Goal: Transaction & Acquisition: Book appointment/travel/reservation

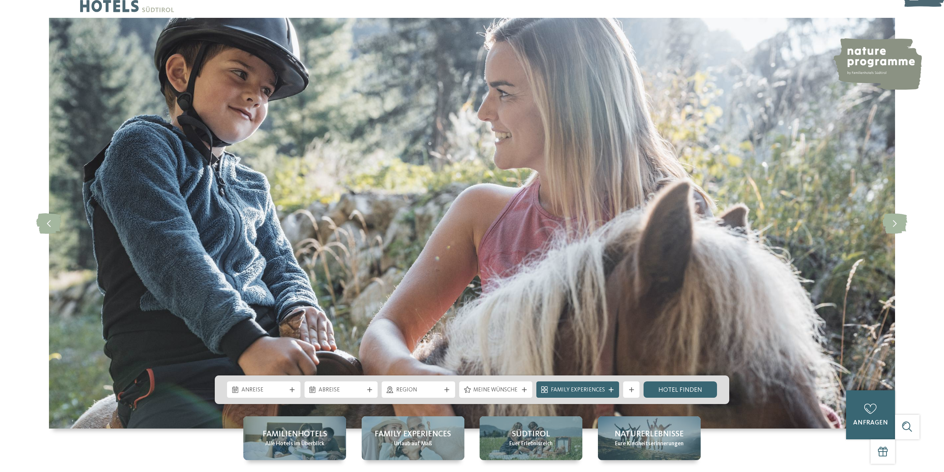
scroll to position [111, 0]
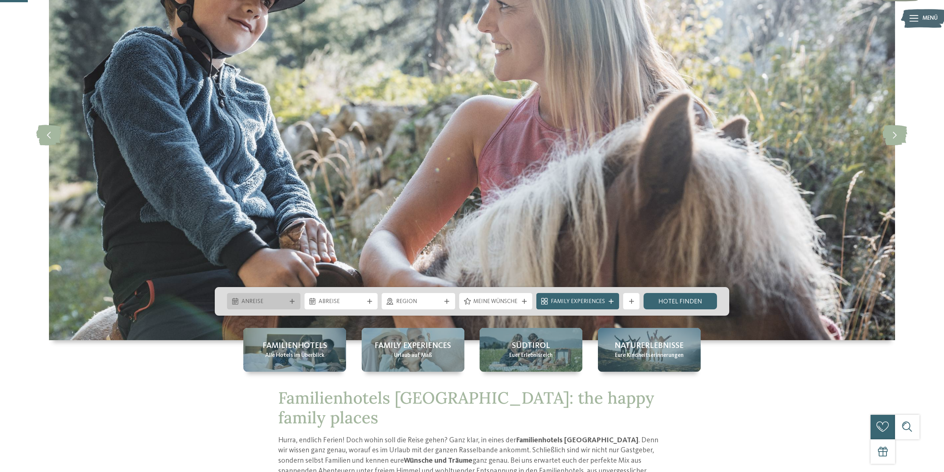
click at [291, 301] on icon at bounding box center [292, 301] width 5 height 5
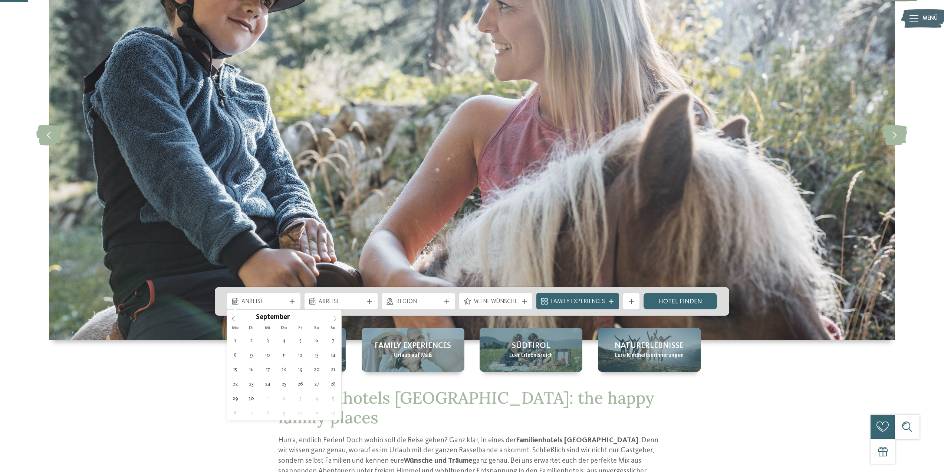
click at [338, 317] on span at bounding box center [335, 316] width 13 height 13
type div "07.09.2025"
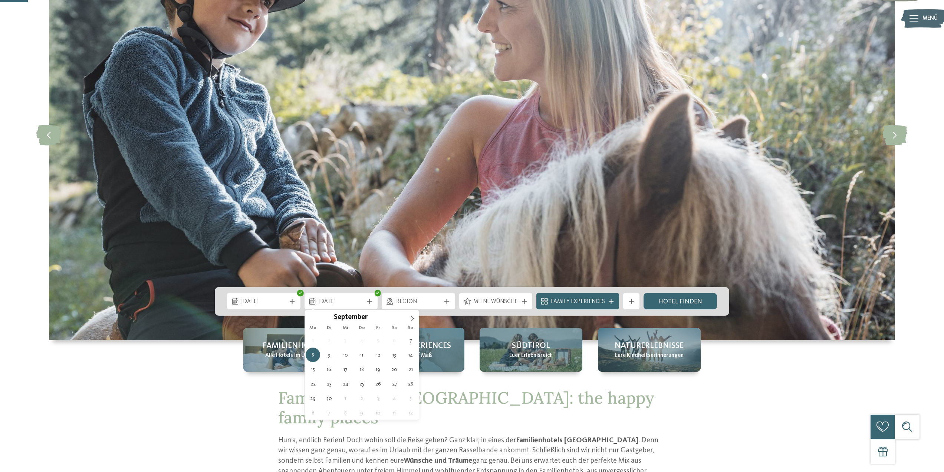
type div "14.09.2025"
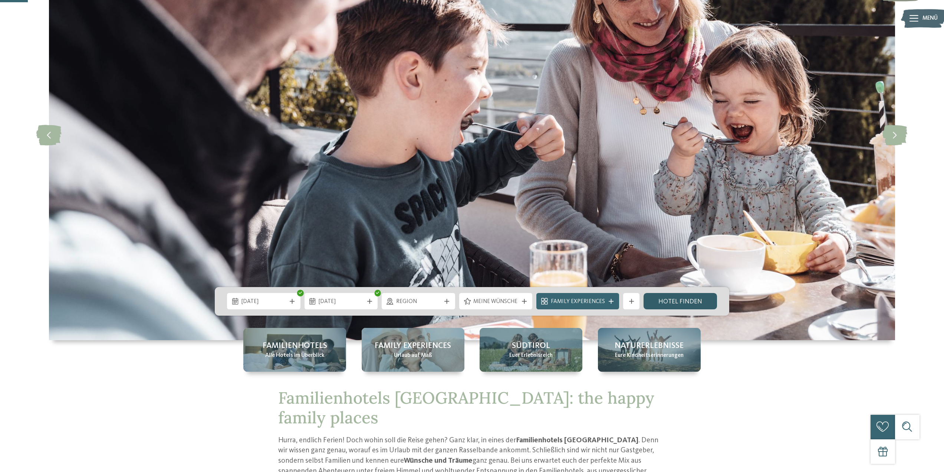
click at [688, 305] on link "Hotel finden" at bounding box center [680, 301] width 73 height 16
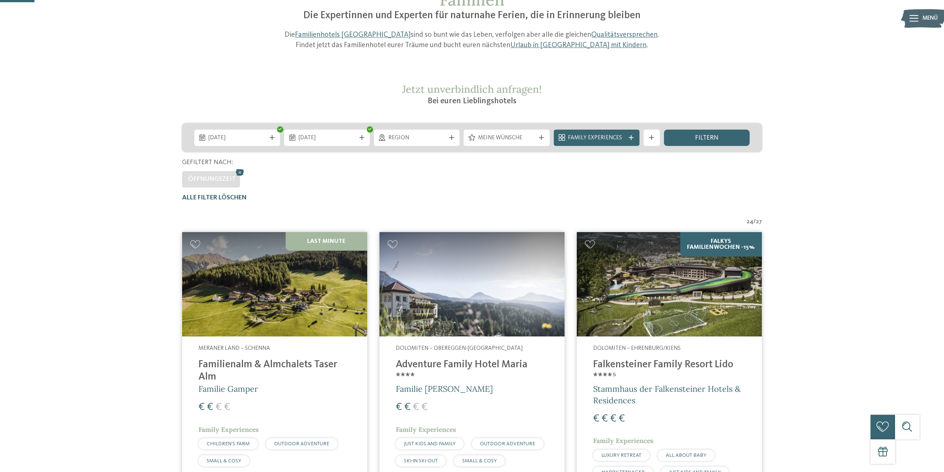
scroll to position [86, 0]
click at [533, 144] on div "Meine Wünsche" at bounding box center [507, 138] width 86 height 16
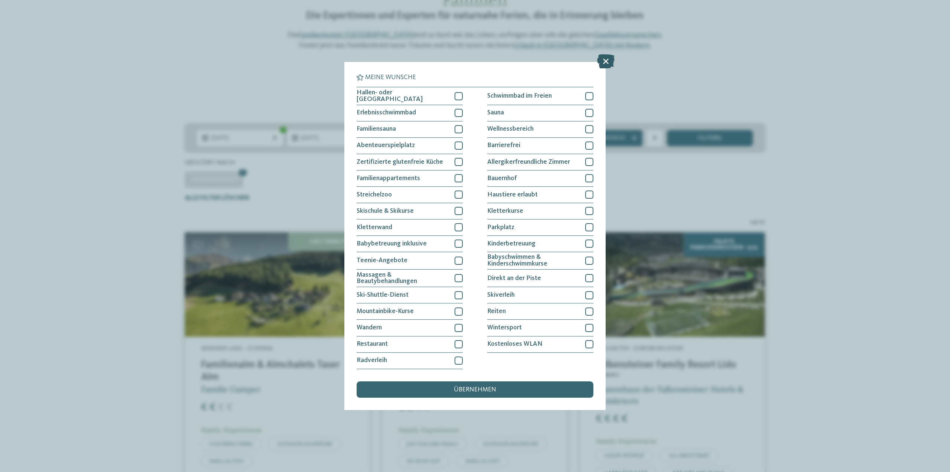
click at [608, 57] on icon at bounding box center [605, 62] width 17 height 14
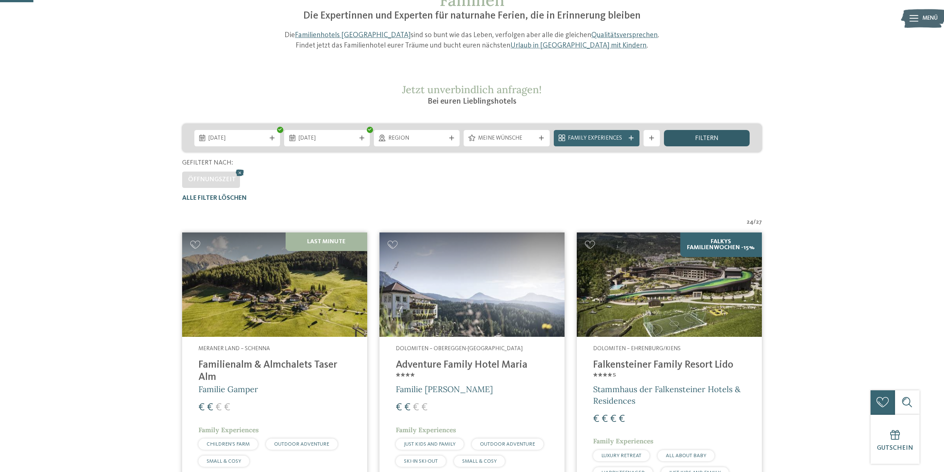
click at [690, 132] on div "filtern" at bounding box center [707, 138] width 86 height 16
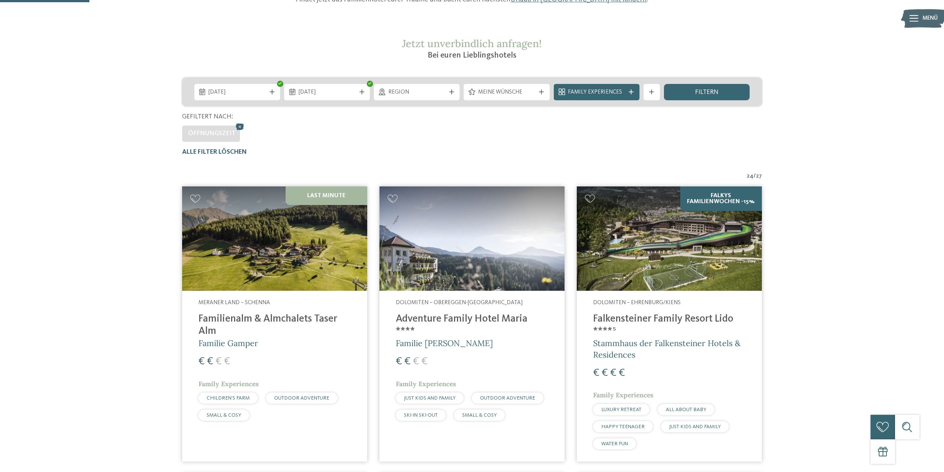
scroll to position [124, 0]
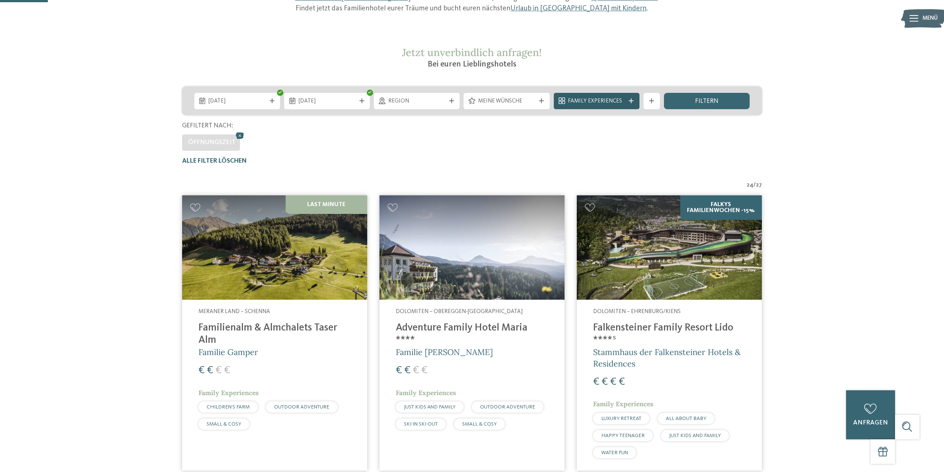
click at [634, 98] on div at bounding box center [632, 100] width 8 height 5
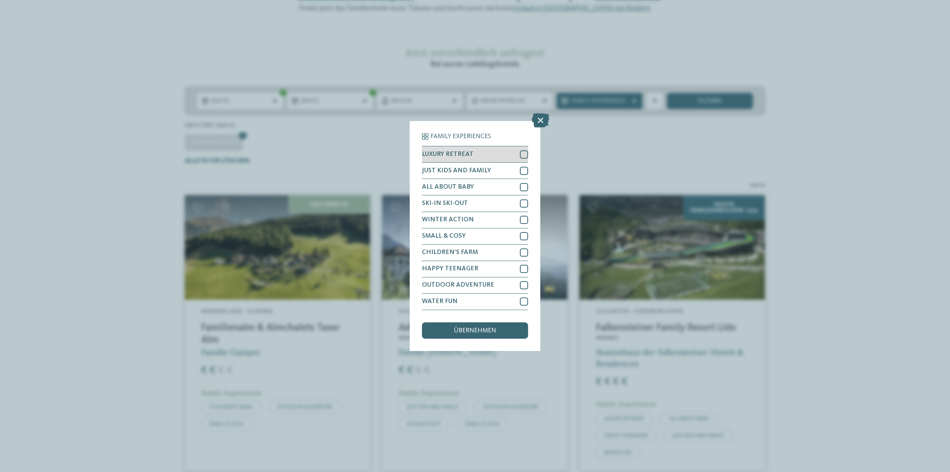
click at [522, 150] on div "LUXURY RETREAT" at bounding box center [475, 154] width 106 height 16
click at [491, 331] on span "übernehmen" at bounding box center [475, 330] width 42 height 7
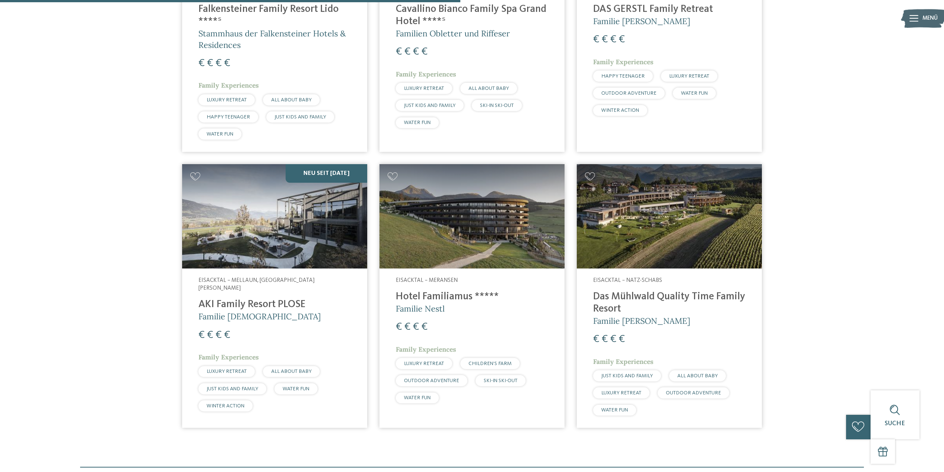
scroll to position [420, 0]
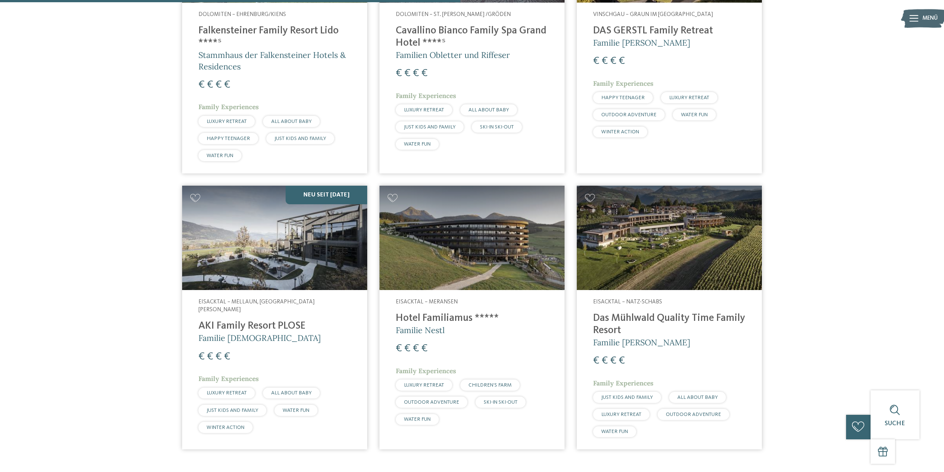
click at [485, 222] on img at bounding box center [472, 238] width 185 height 104
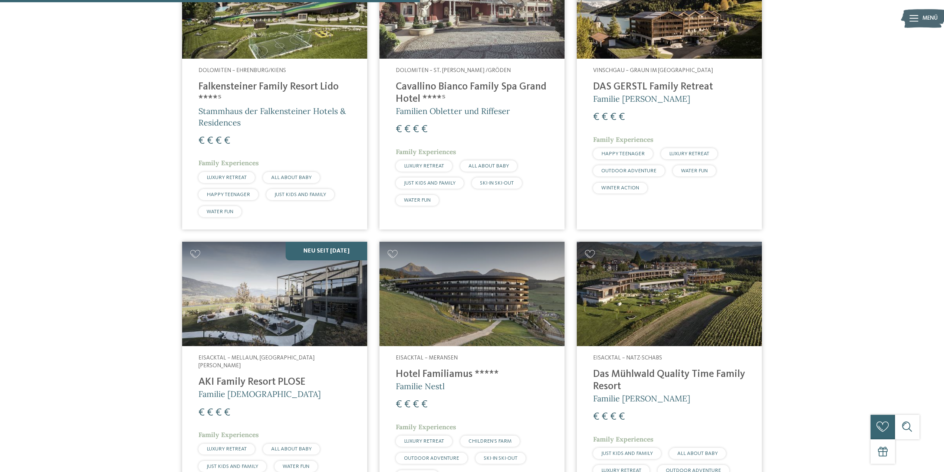
scroll to position [383, 0]
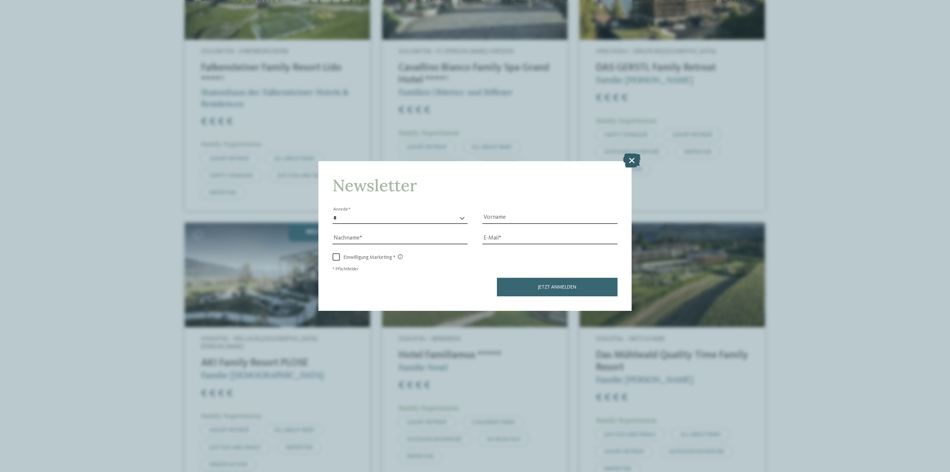
click at [631, 163] on icon at bounding box center [631, 160] width 17 height 14
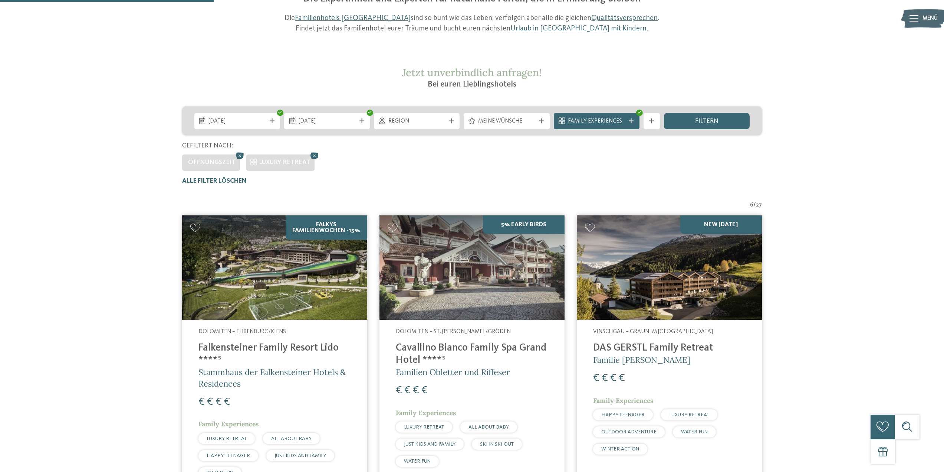
scroll to position [86, 0]
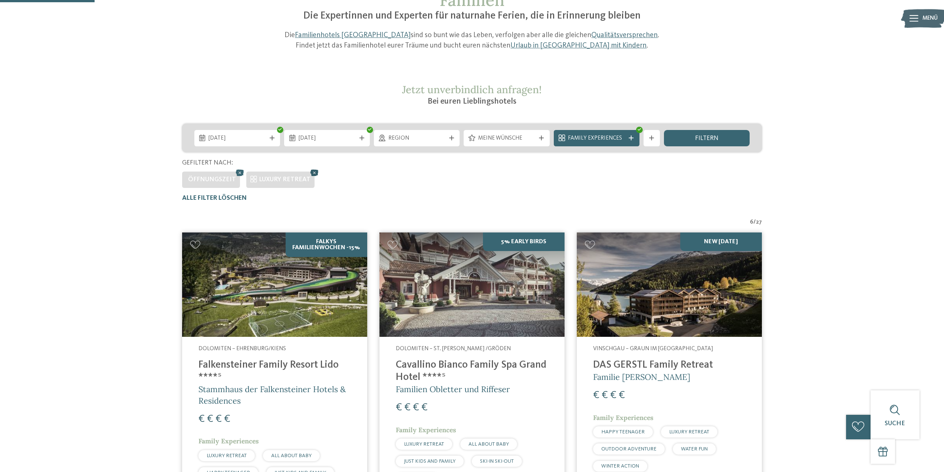
click at [314, 173] on icon at bounding box center [315, 172] width 12 height 11
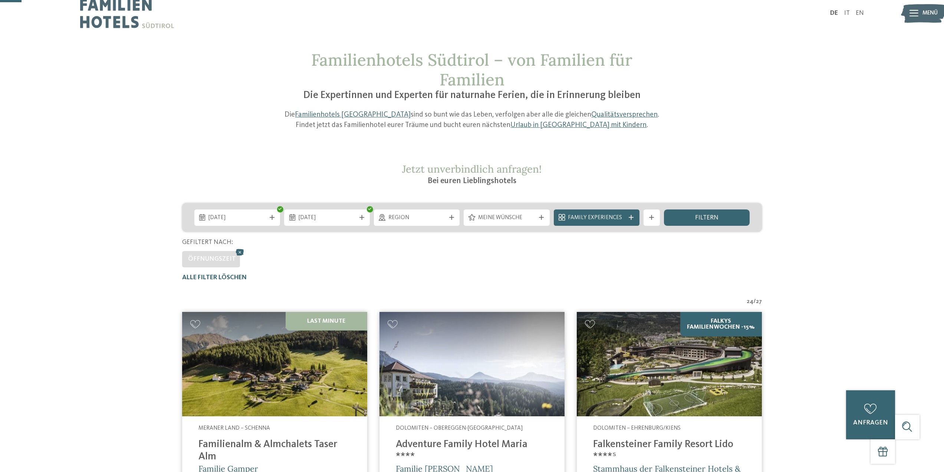
scroll to position [0, 0]
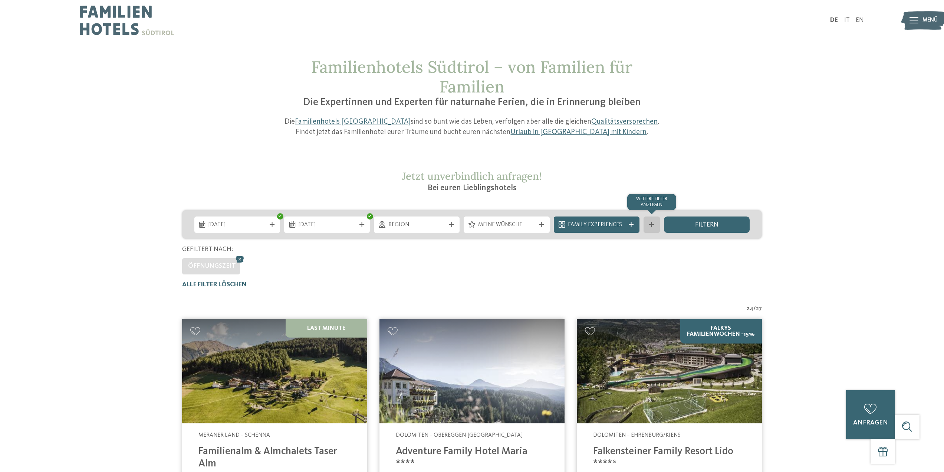
click at [654, 229] on div "Weitere Filter anzeigen" at bounding box center [652, 224] width 16 height 16
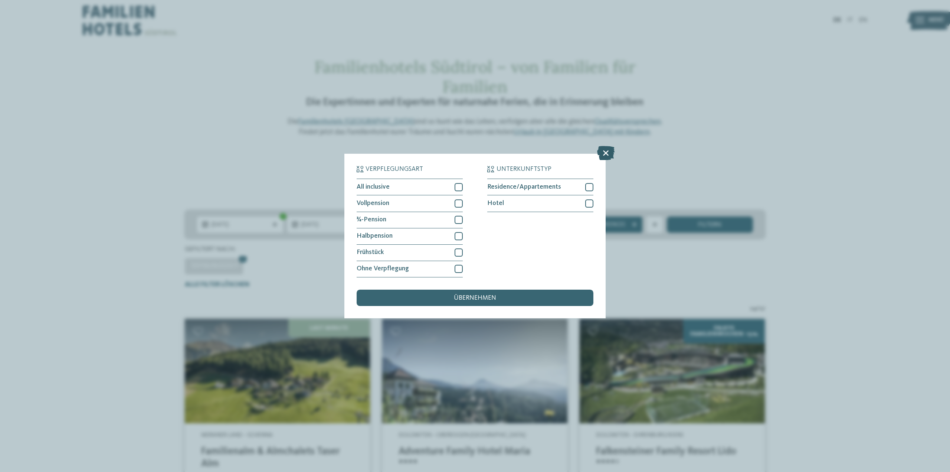
click at [605, 154] on icon at bounding box center [605, 153] width 17 height 14
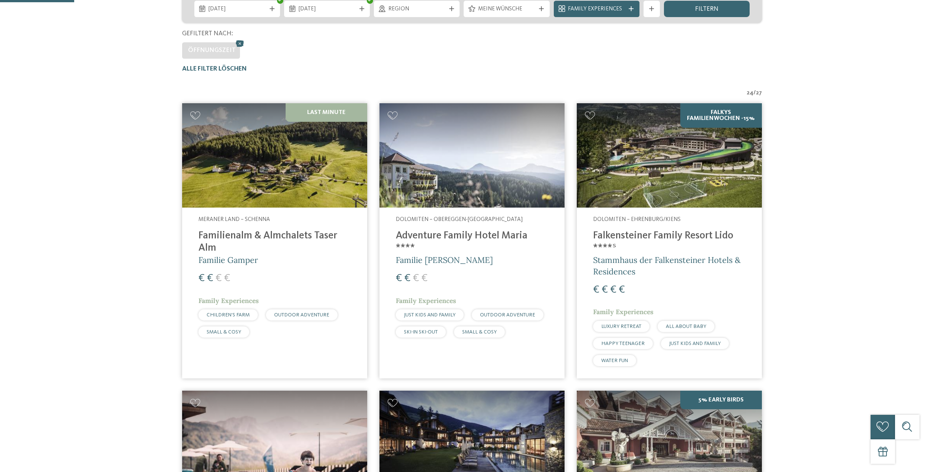
scroll to position [223, 0]
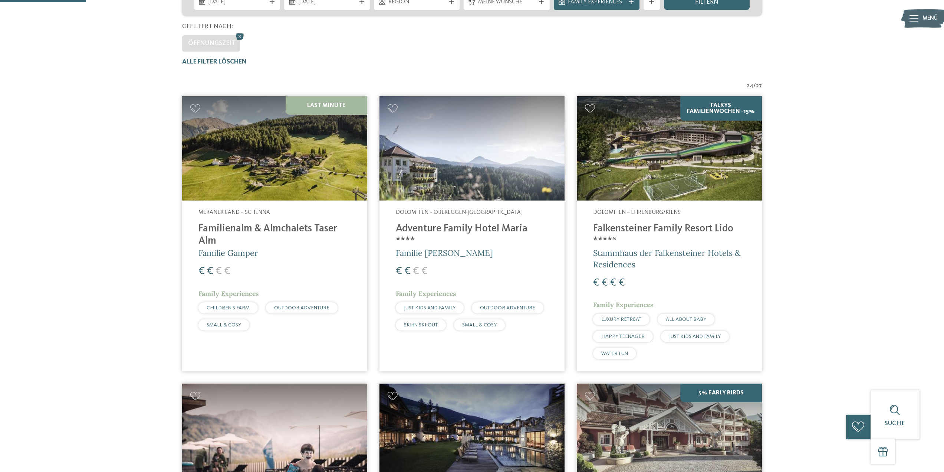
click at [646, 227] on h4 "Falkensteiner Family Resort Lido ****ˢ" at bounding box center [669, 235] width 153 height 24
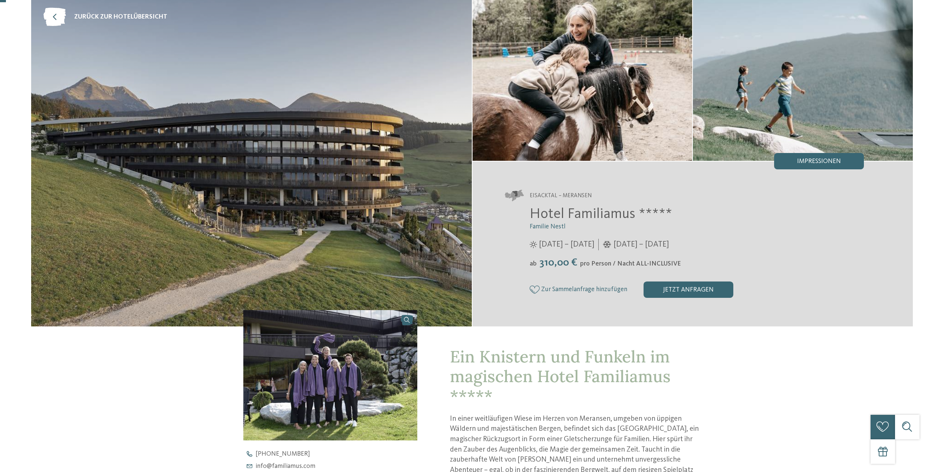
scroll to position [223, 0]
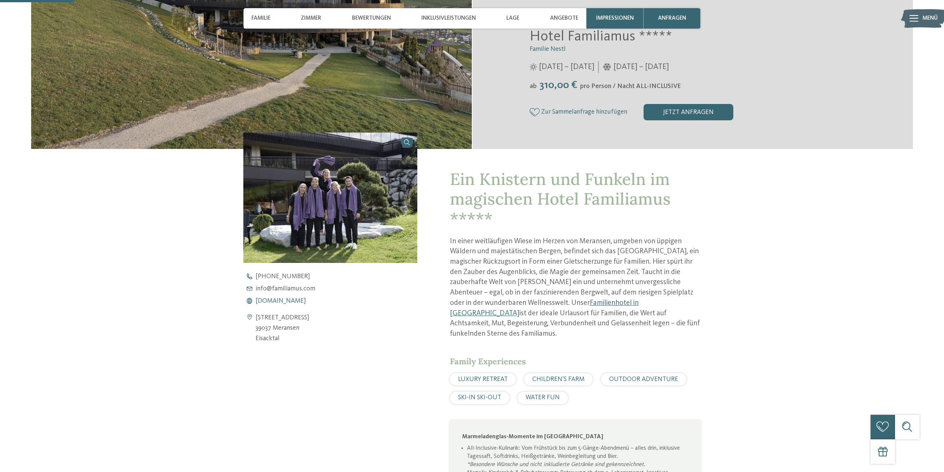
click at [299, 301] on span "www.familiamus.com" at bounding box center [281, 301] width 50 height 7
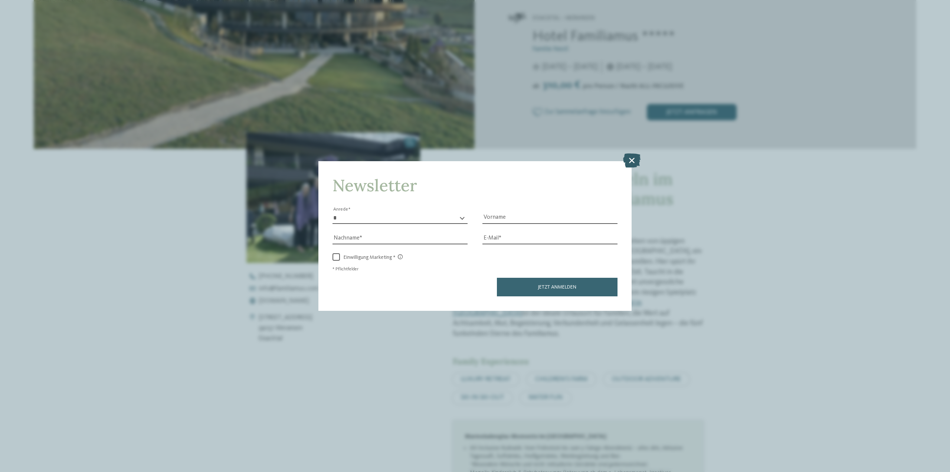
click at [630, 158] on icon at bounding box center [631, 160] width 17 height 14
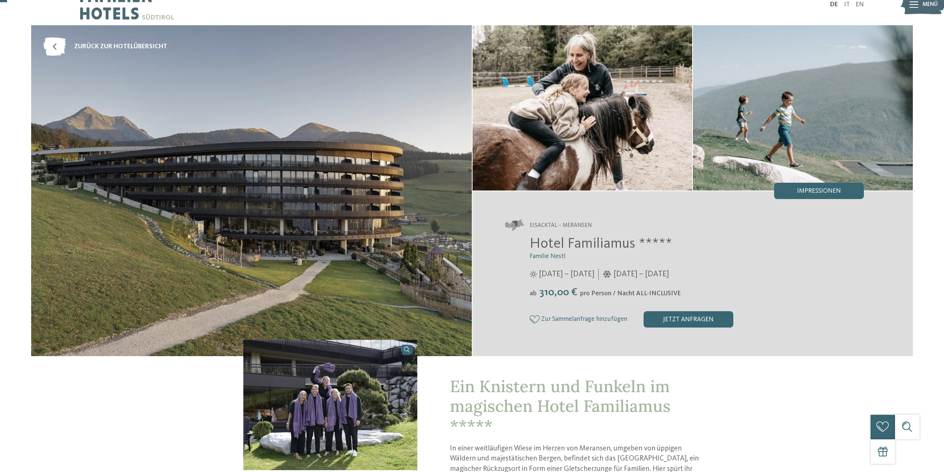
scroll to position [0, 0]
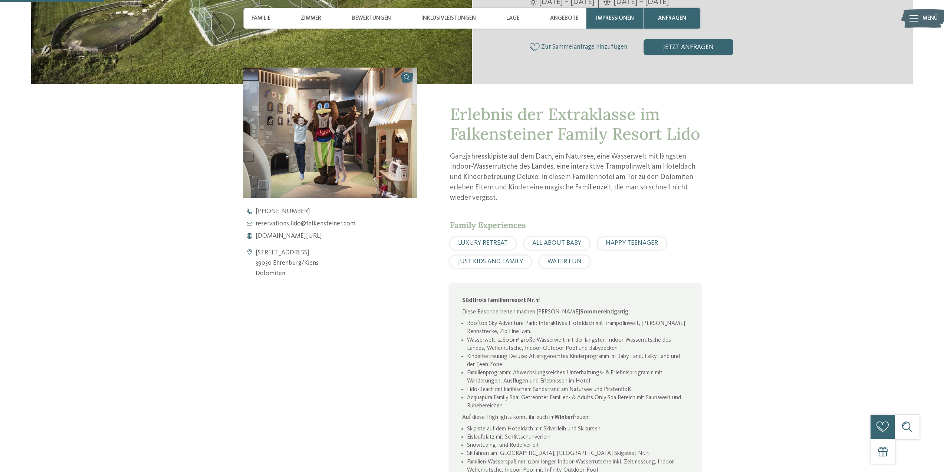
scroll to position [297, 0]
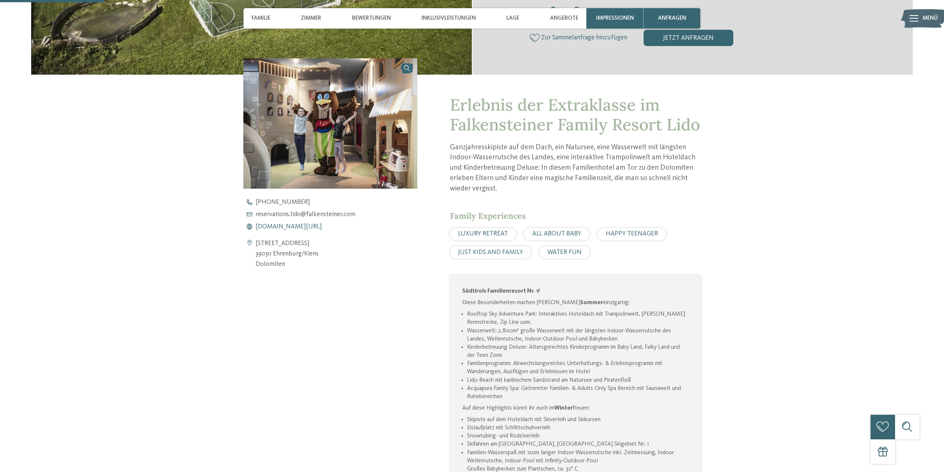
click at [318, 227] on span "www.falkensteiner.com/lido" at bounding box center [289, 226] width 66 height 7
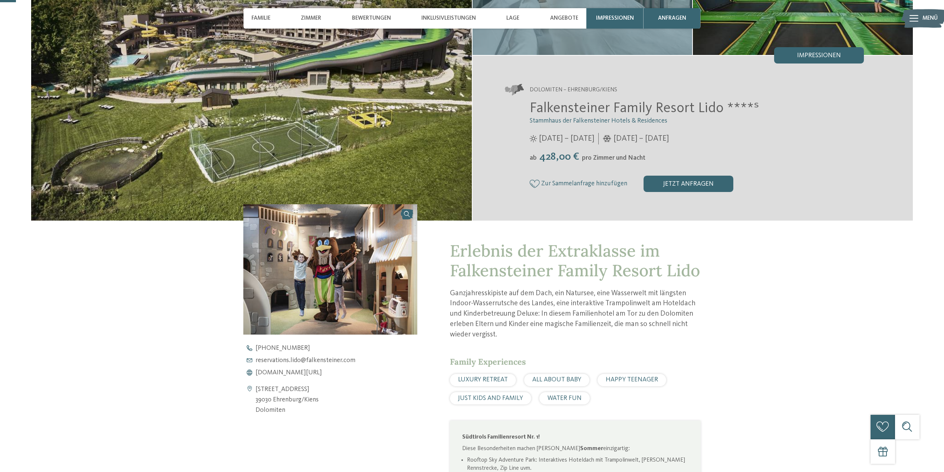
scroll to position [0, 0]
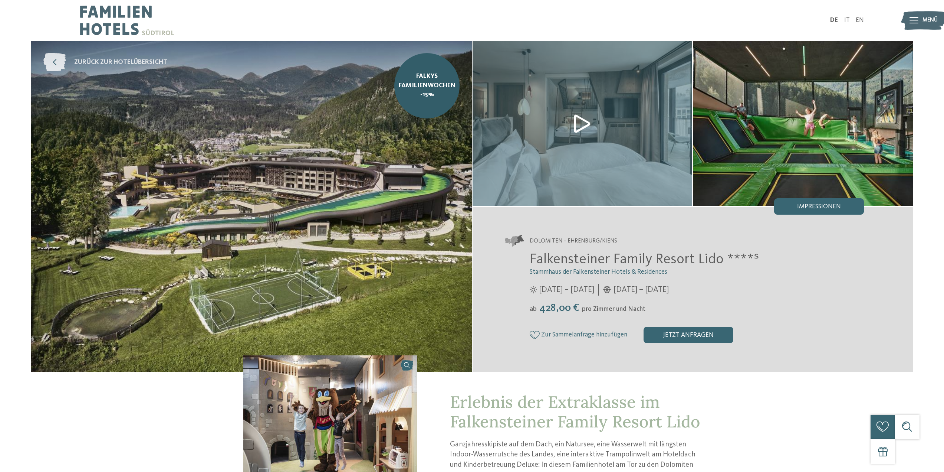
click at [62, 57] on icon at bounding box center [54, 62] width 23 height 19
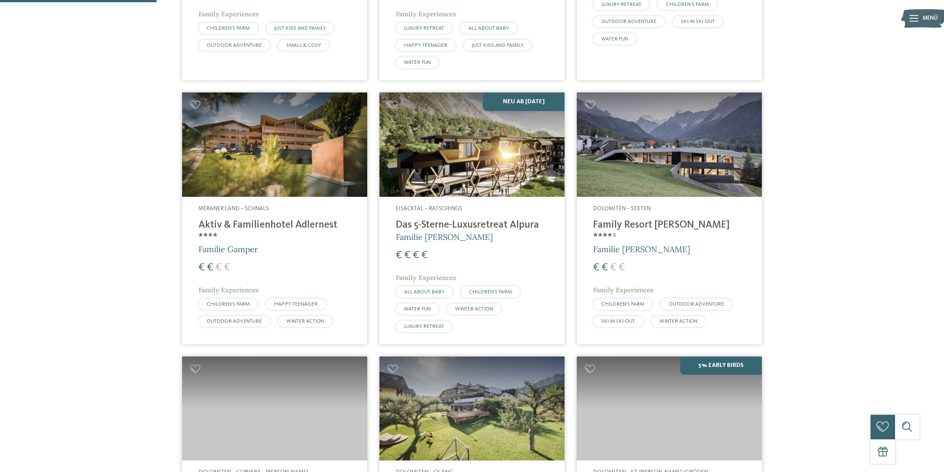
scroll to position [482, 0]
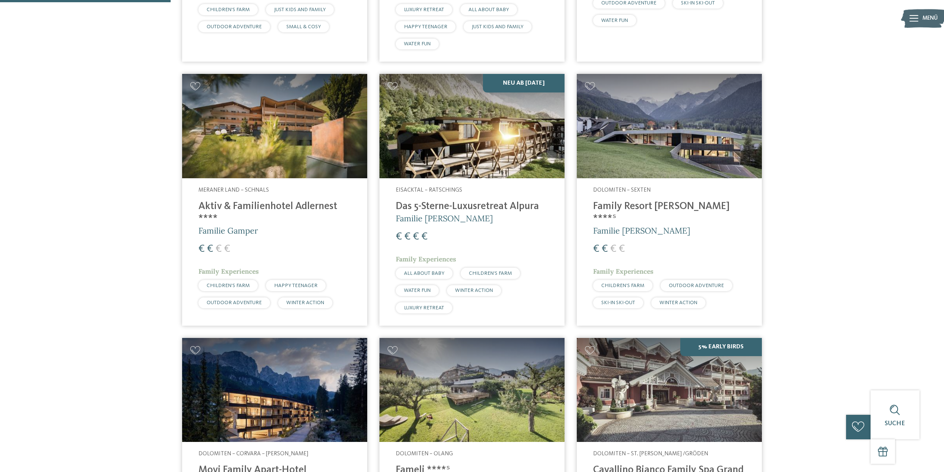
click at [449, 207] on h4 "Das 5-Sterne-Luxusretreat Alpura" at bounding box center [472, 206] width 153 height 12
click at [477, 209] on h4 "Das 5-Sterne-Luxusretreat Alpura" at bounding box center [472, 206] width 153 height 12
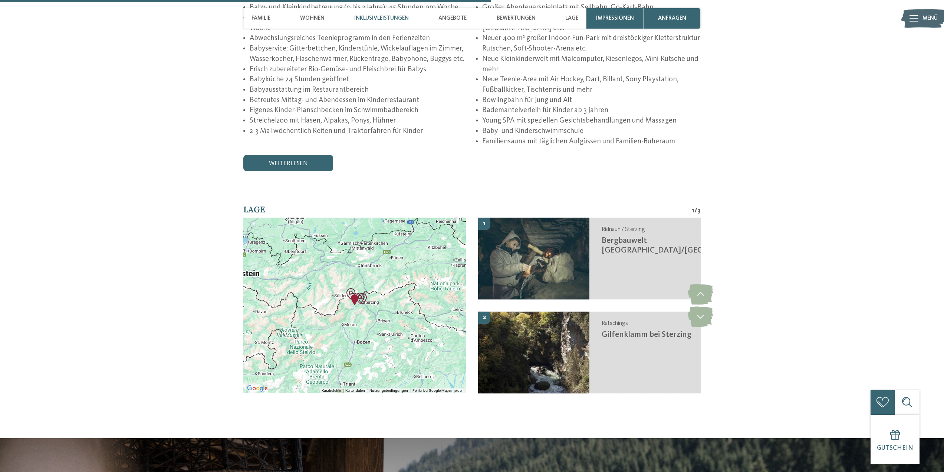
scroll to position [1670, 0]
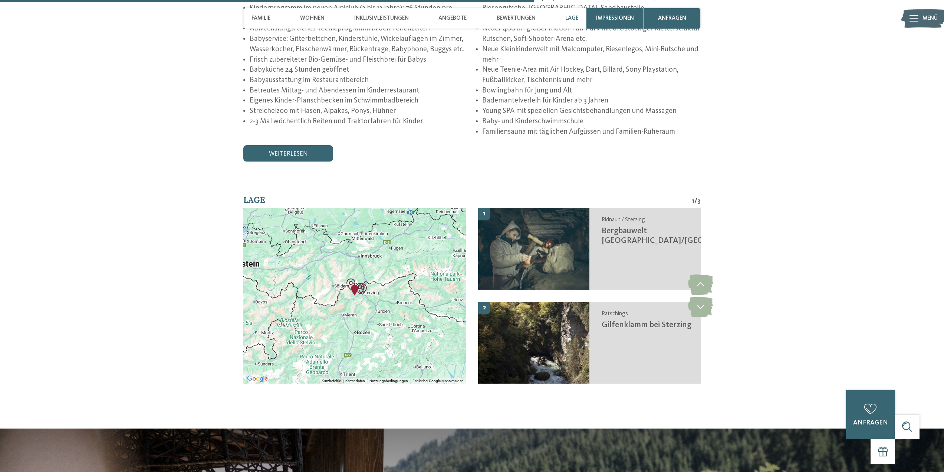
click at [396, 253] on div at bounding box center [354, 296] width 223 height 176
drag, startPoint x: 373, startPoint y: 284, endPoint x: 373, endPoint y: 273, distance: 10.0
click at [373, 276] on div at bounding box center [354, 296] width 223 height 176
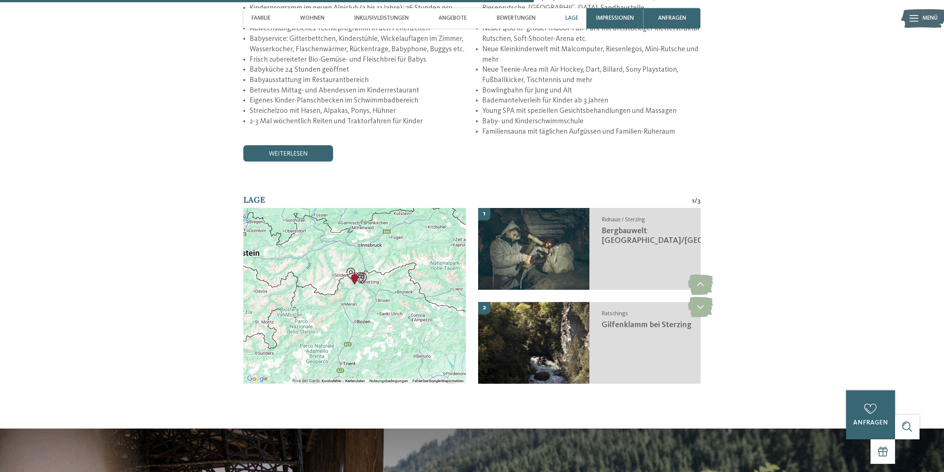
click at [373, 275] on div at bounding box center [354, 296] width 223 height 176
click at [357, 277] on div at bounding box center [354, 296] width 223 height 176
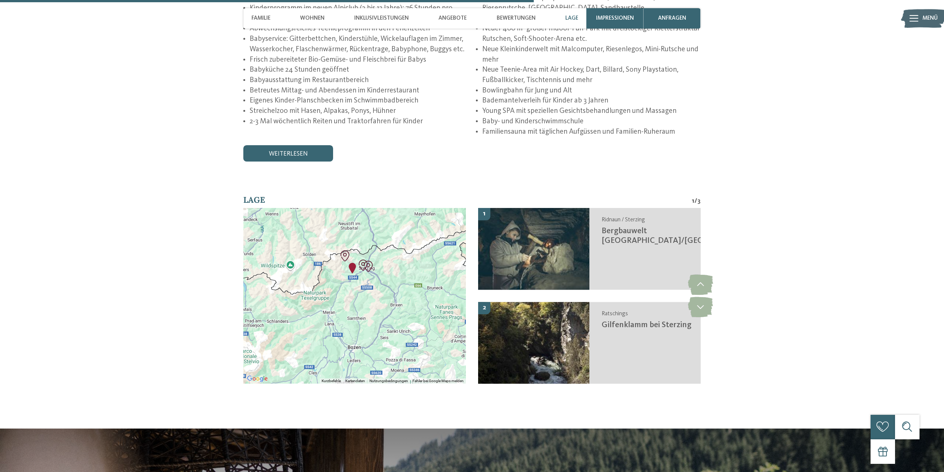
click at [356, 270] on div at bounding box center [354, 296] width 223 height 176
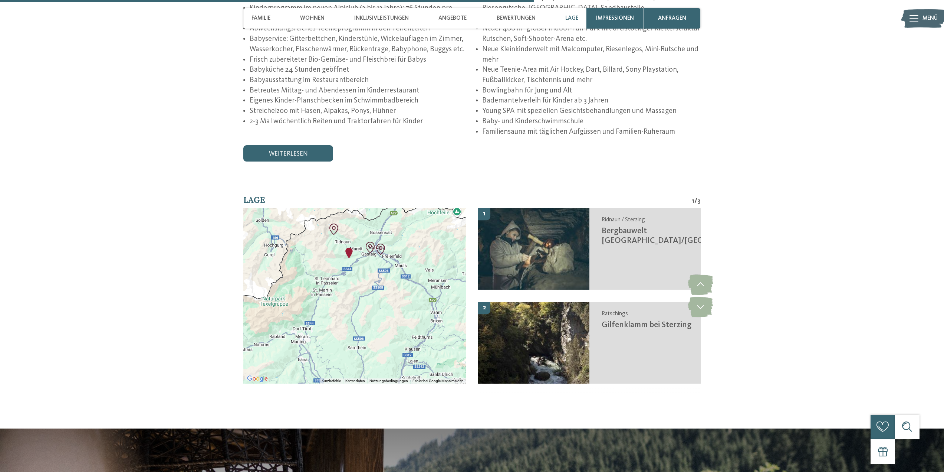
click at [359, 260] on div at bounding box center [354, 296] width 223 height 176
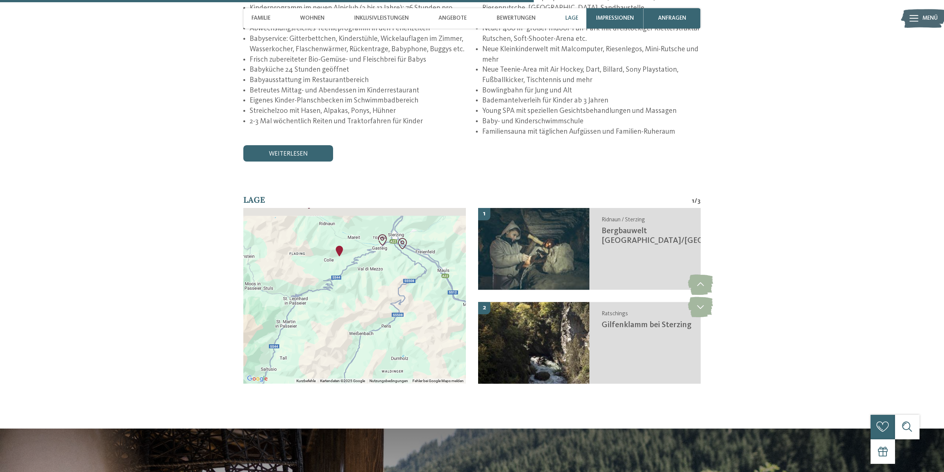
drag, startPoint x: 358, startPoint y: 264, endPoint x: 367, endPoint y: 285, distance: 23.3
click at [367, 287] on div at bounding box center [354, 296] width 223 height 176
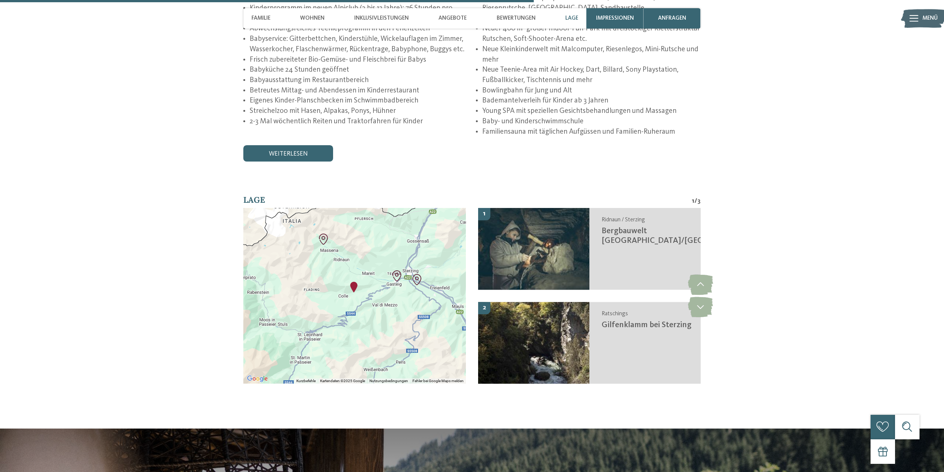
click at [362, 269] on div at bounding box center [354, 296] width 223 height 176
click at [369, 263] on div at bounding box center [354, 296] width 223 height 176
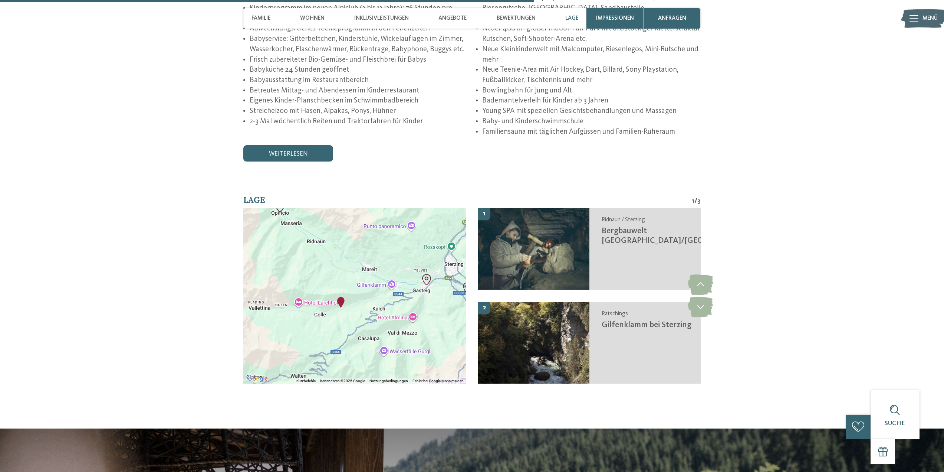
click at [338, 297] on img "Alpura - Rooted in nature. Created for families." at bounding box center [340, 302] width 11 height 11
click at [382, 265] on button "Schließen" at bounding box center [382, 274] width 18 height 18
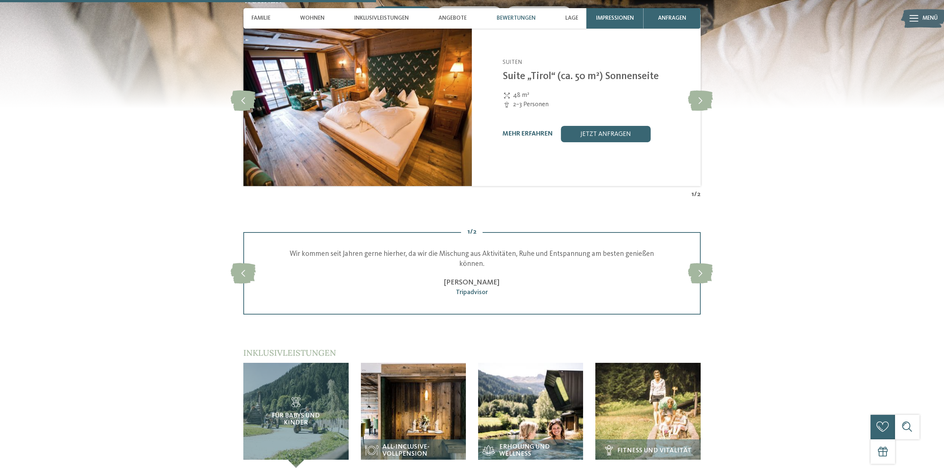
scroll to position [1188, 0]
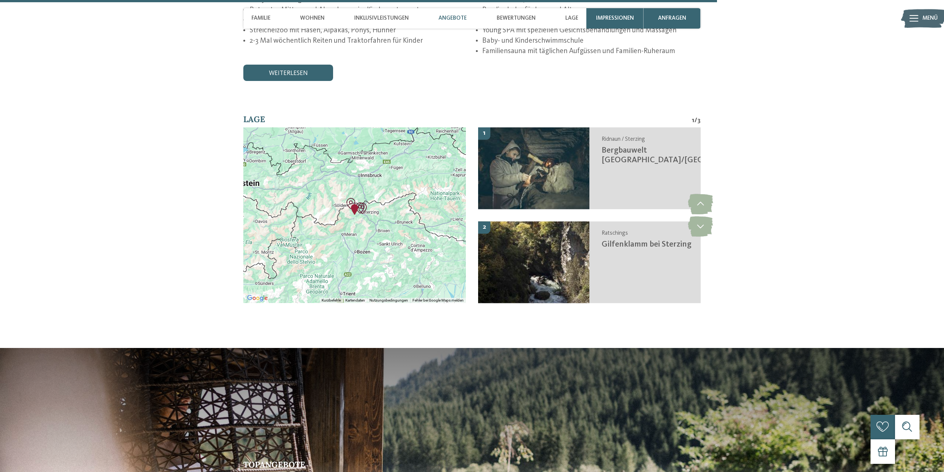
drag, startPoint x: 781, startPoint y: 248, endPoint x: 762, endPoint y: 197, distance: 54.4
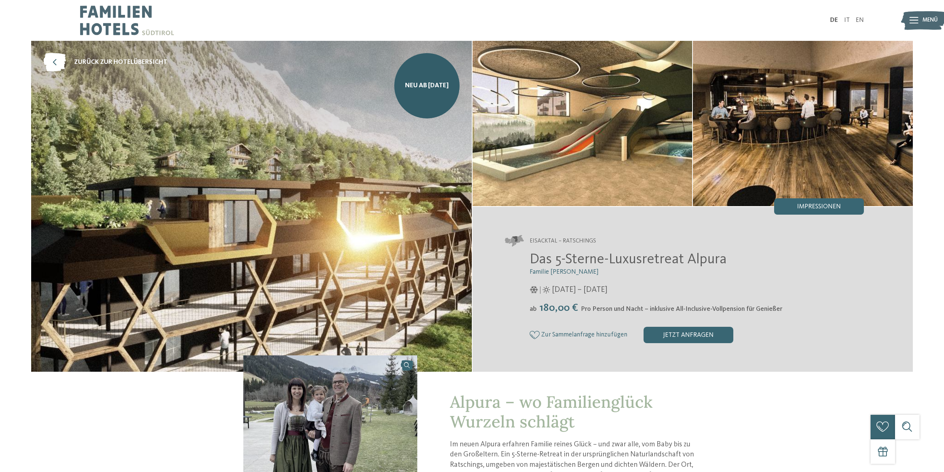
click at [699, 261] on span "Das 5-Sterne-Luxusretreat Alpura" at bounding box center [628, 259] width 197 height 14
copy span "Alpura"
click at [53, 62] on icon at bounding box center [54, 62] width 23 height 19
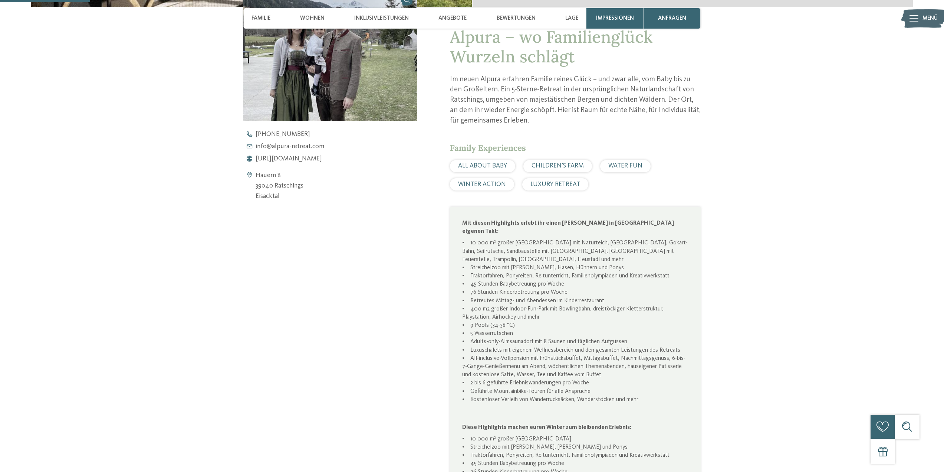
scroll to position [260, 0]
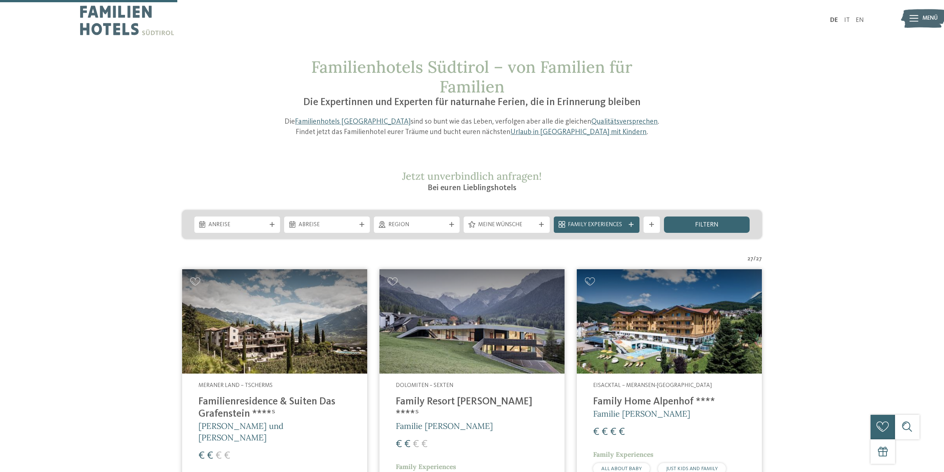
drag, startPoint x: 848, startPoint y: 193, endPoint x: 833, endPoint y: 106, distance: 88.8
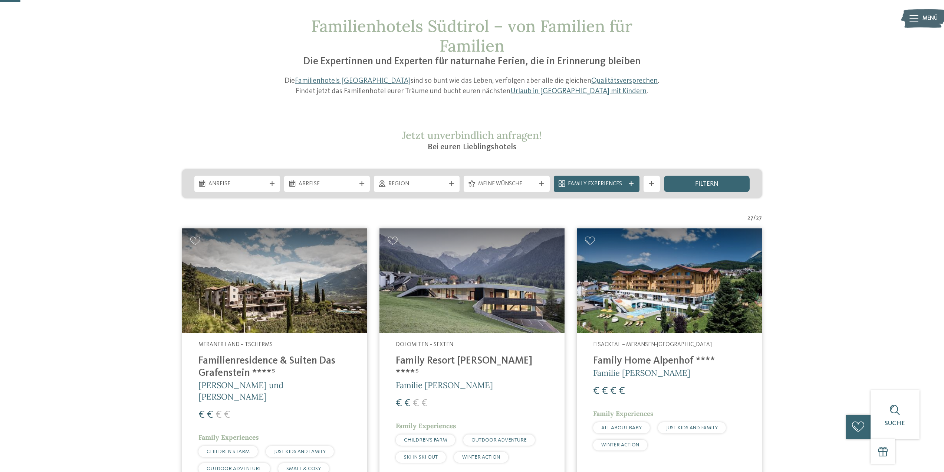
scroll to position [37, 0]
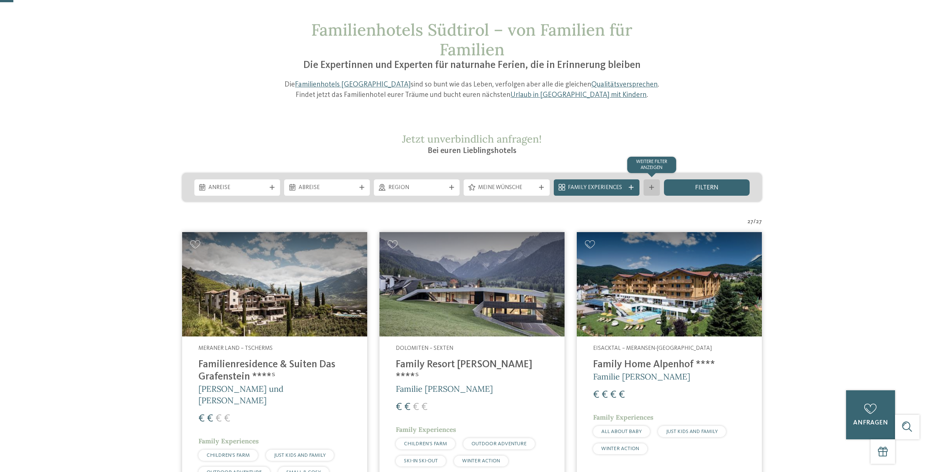
click at [653, 190] on icon at bounding box center [651, 187] width 5 height 5
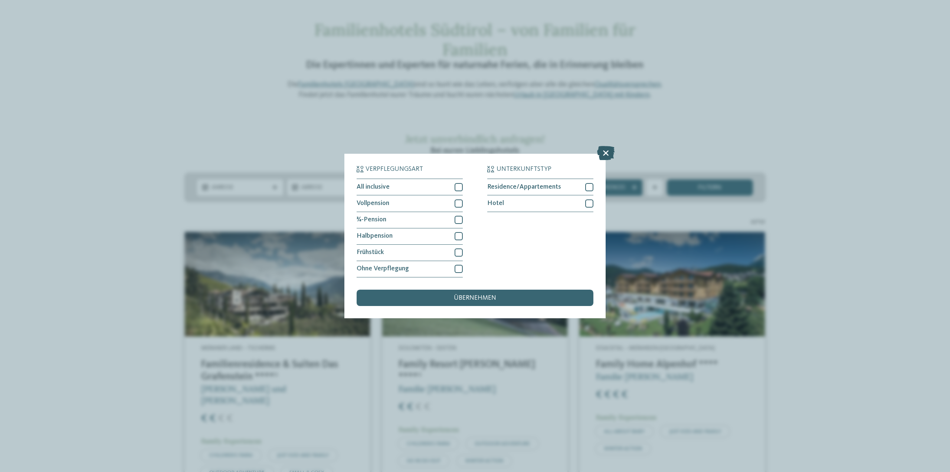
click at [606, 156] on icon at bounding box center [605, 153] width 17 height 14
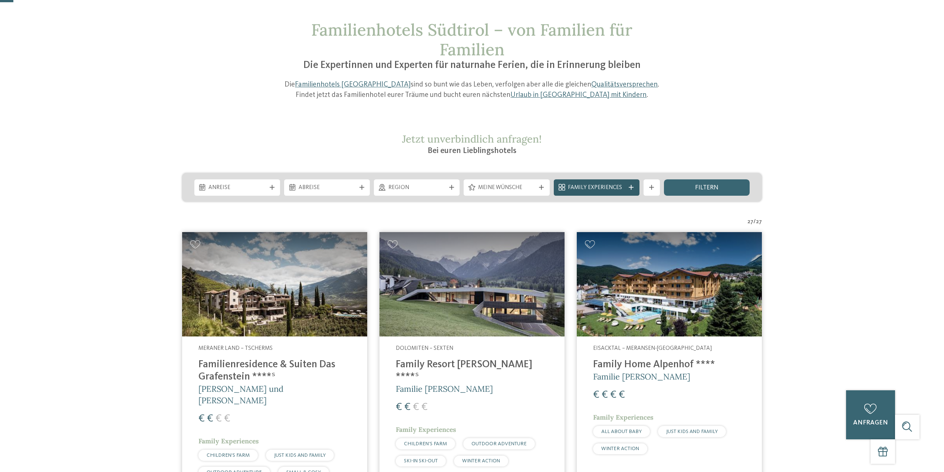
click at [618, 186] on span "Family Experiences" at bounding box center [596, 188] width 57 height 8
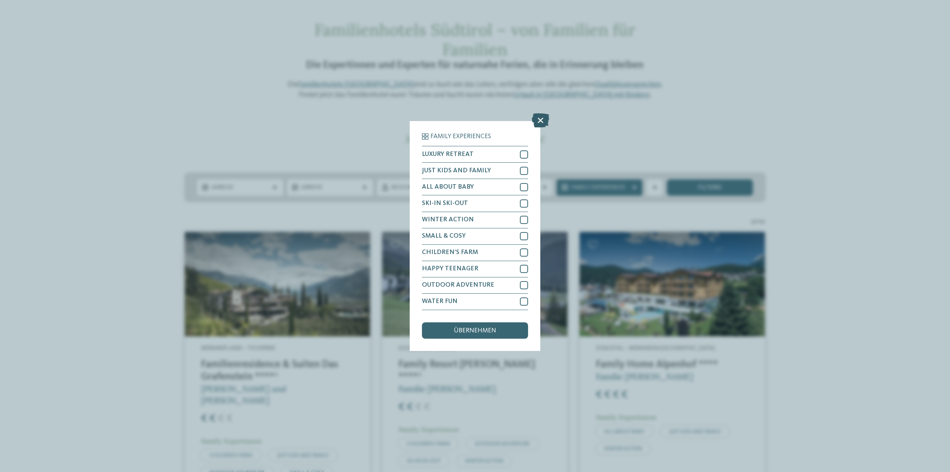
click at [537, 115] on icon at bounding box center [540, 121] width 17 height 14
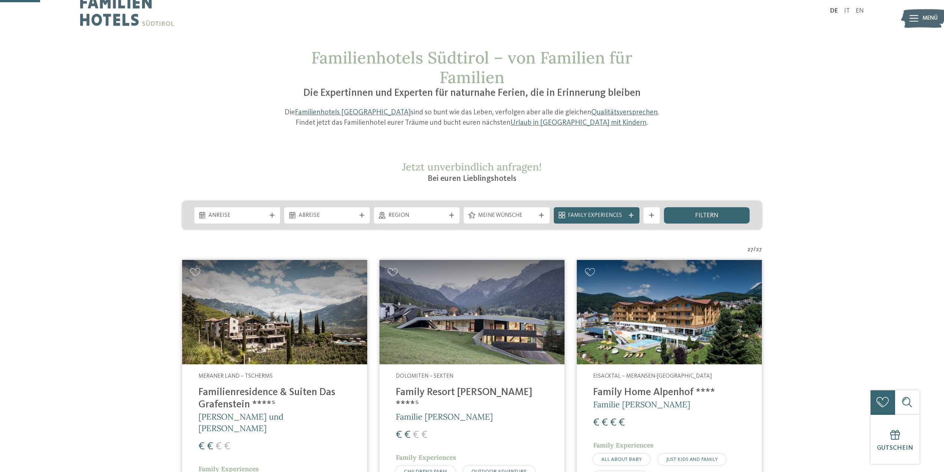
scroll to position [0, 0]
